Goal: Find specific page/section: Find specific page/section

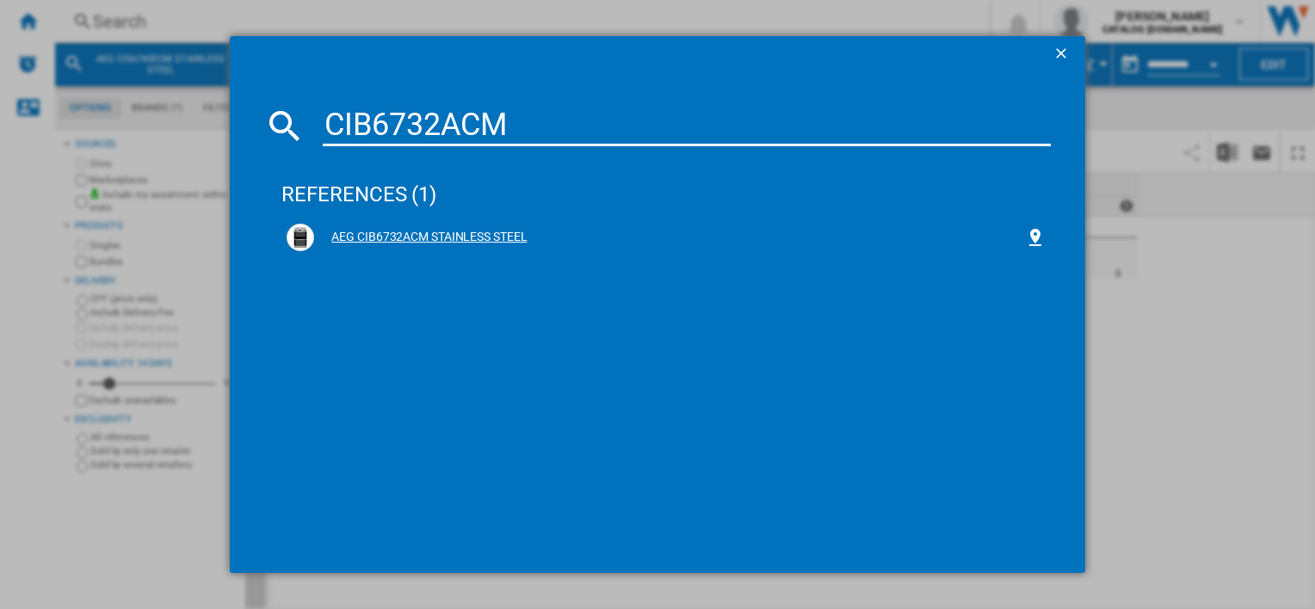
click at [420, 241] on div "AEG CIB6732ACM STAINLESS STEEL" at bounding box center [669, 237] width 710 height 17
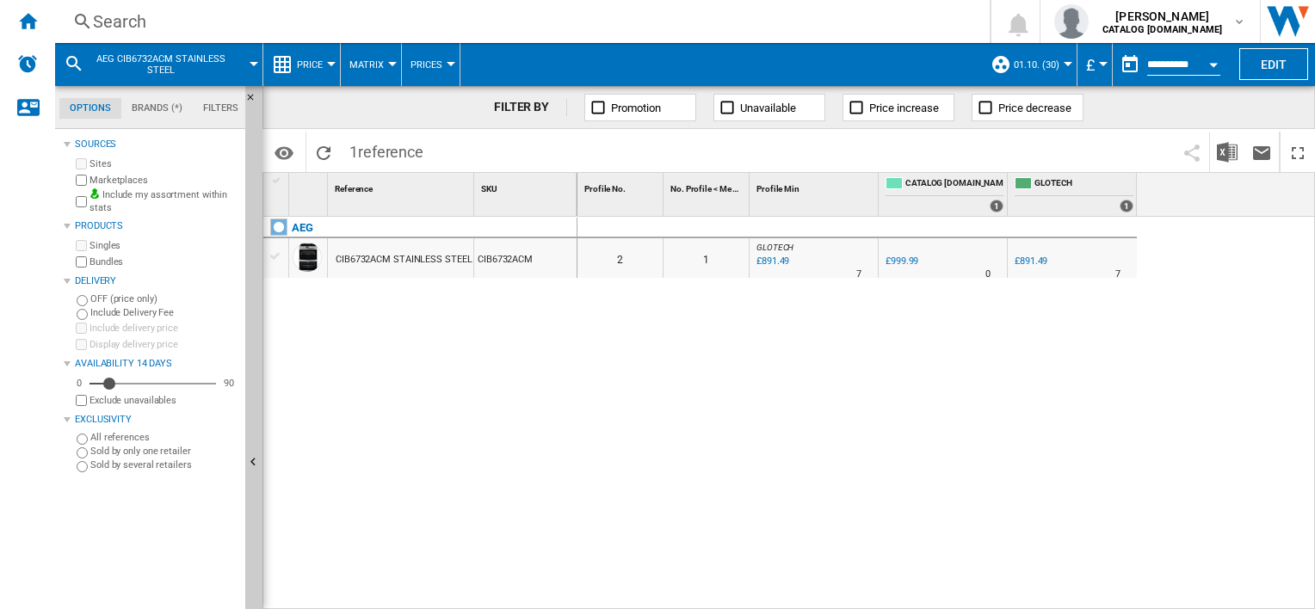
click at [493, 15] on div "Search" at bounding box center [519, 21] width 852 height 24
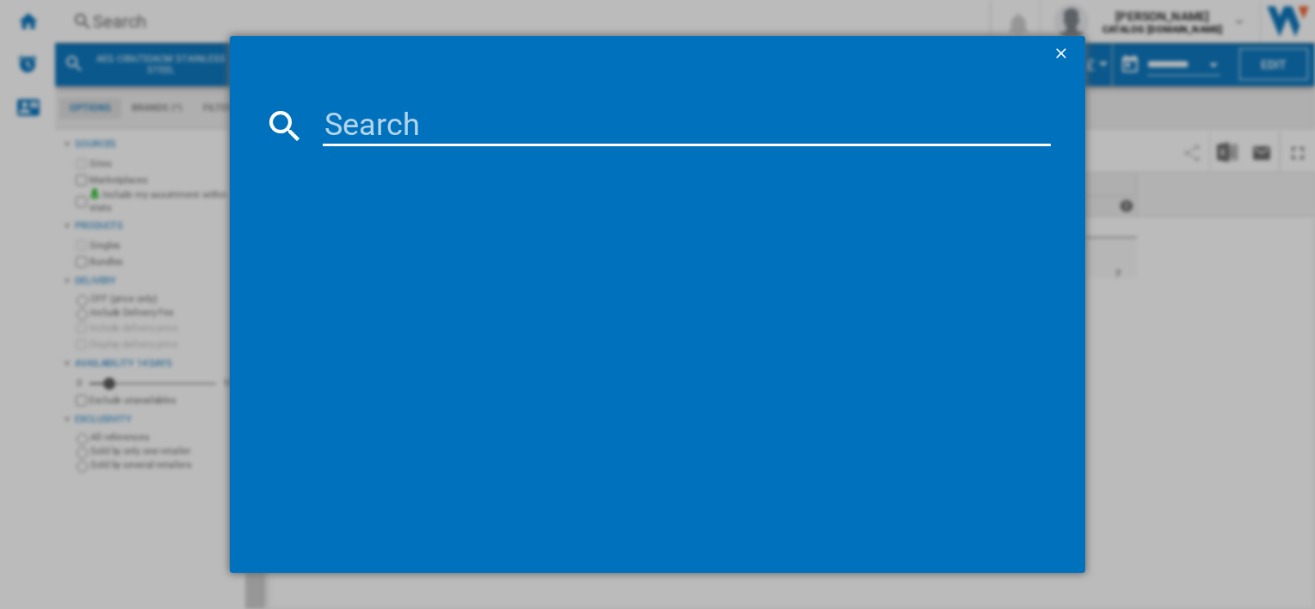
click at [496, 108] on input at bounding box center [686, 125] width 727 height 41
type input "CIB6743ACM"
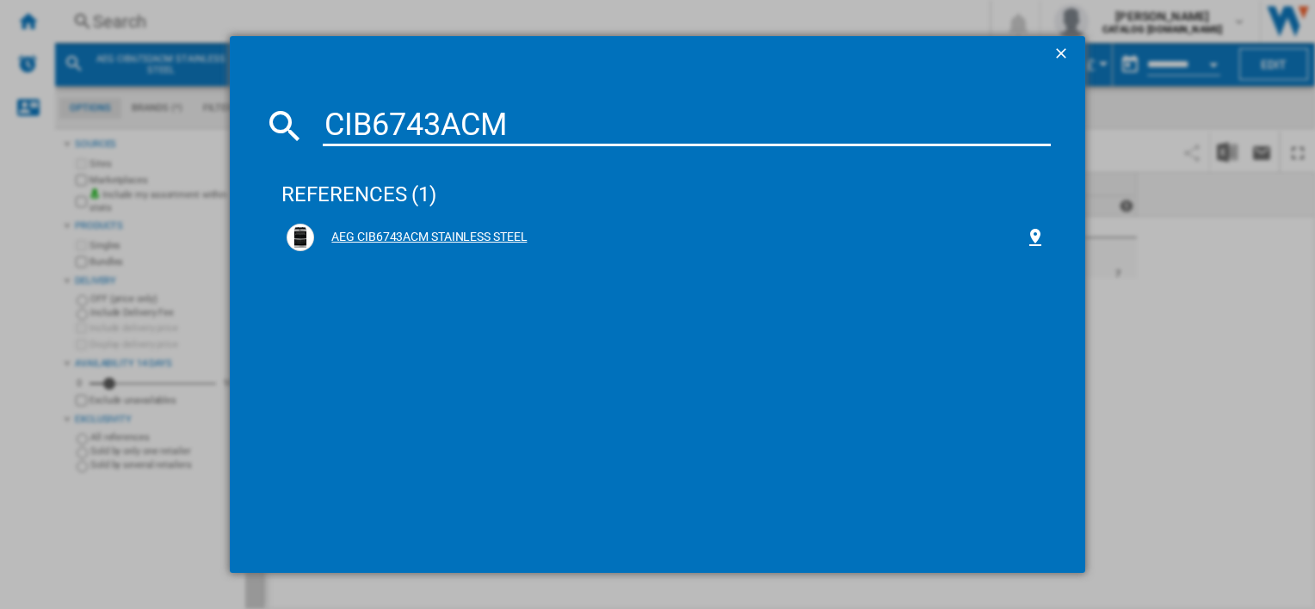
click at [479, 219] on div "AEG CIB6743ACM STAINLESS STEEL" at bounding box center [665, 238] width 769 height 38
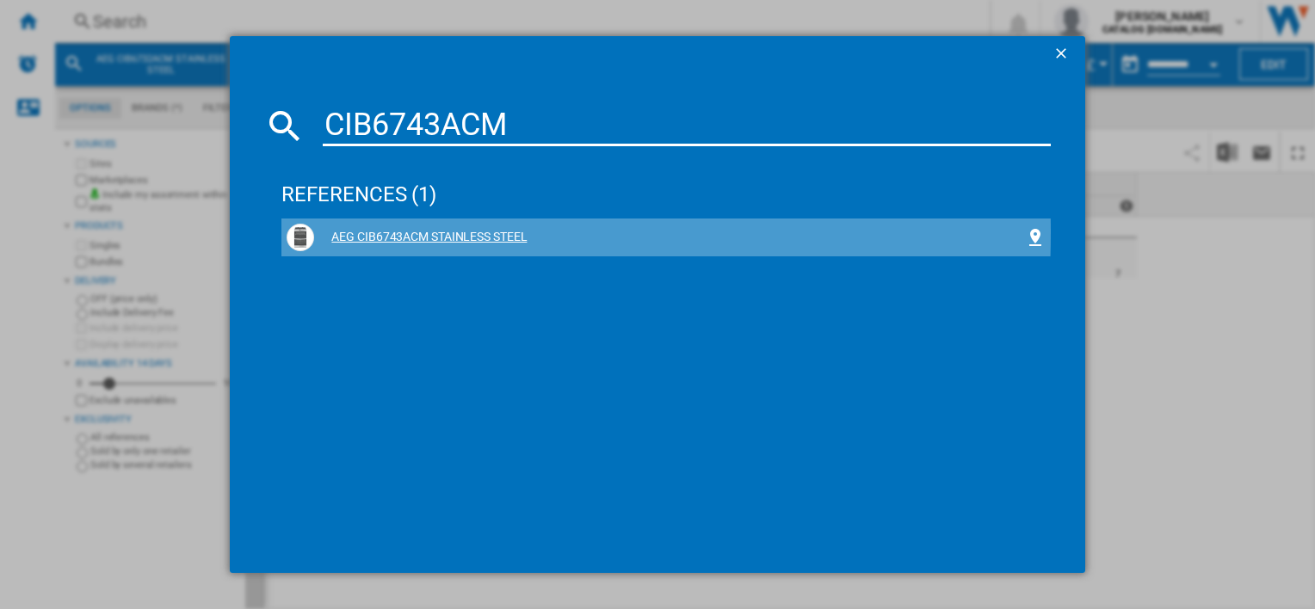
click at [491, 232] on div "AEG CIB6743ACM STAINLESS STEEL" at bounding box center [669, 237] width 710 height 17
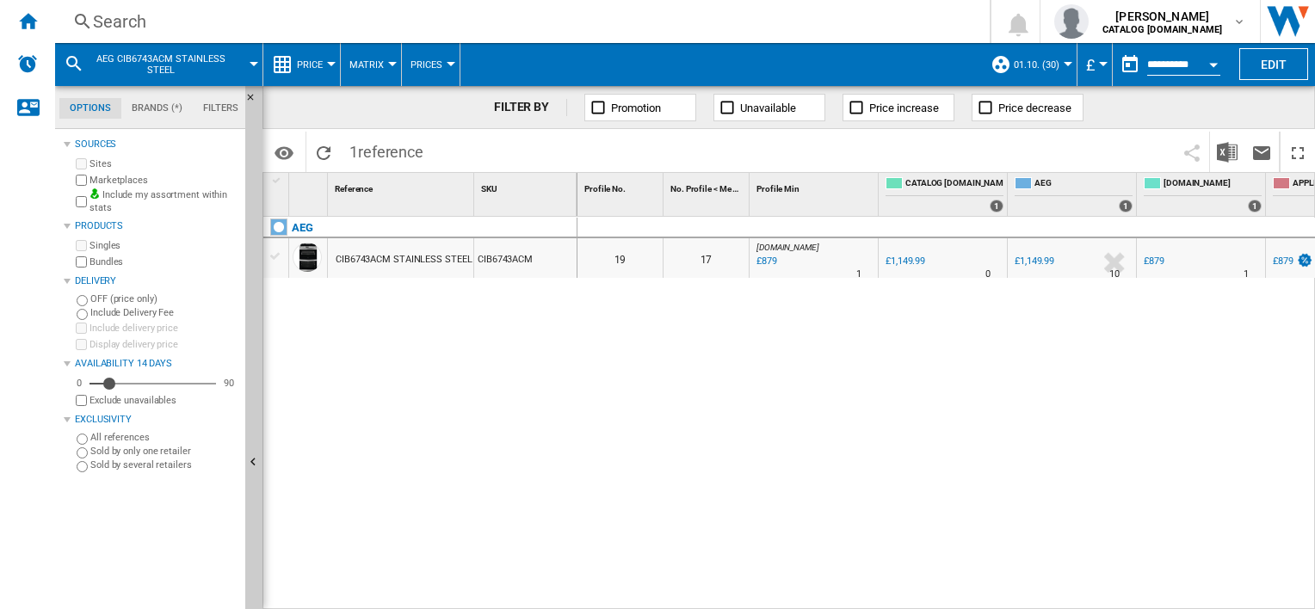
click at [1104, 525] on div "0 0 19 17 [DOMAIN_NAME] : AO -23.6 % £879 % N/A 1 [DOMAIN_NAME] : AO 0.0 % £1,1…" at bounding box center [947, 414] width 738 height 394
